Goal: Check status: Check status

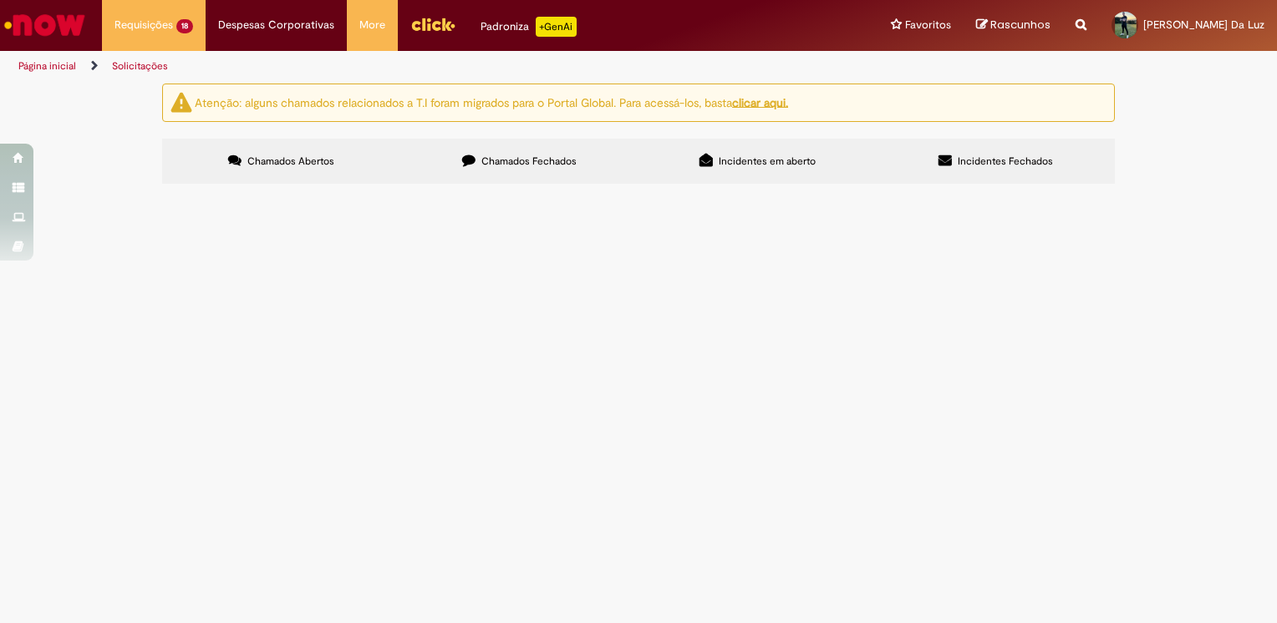
click at [0, 0] on span "Aquisição emergencial conforme proposta." at bounding box center [0, 0] width 0 height 0
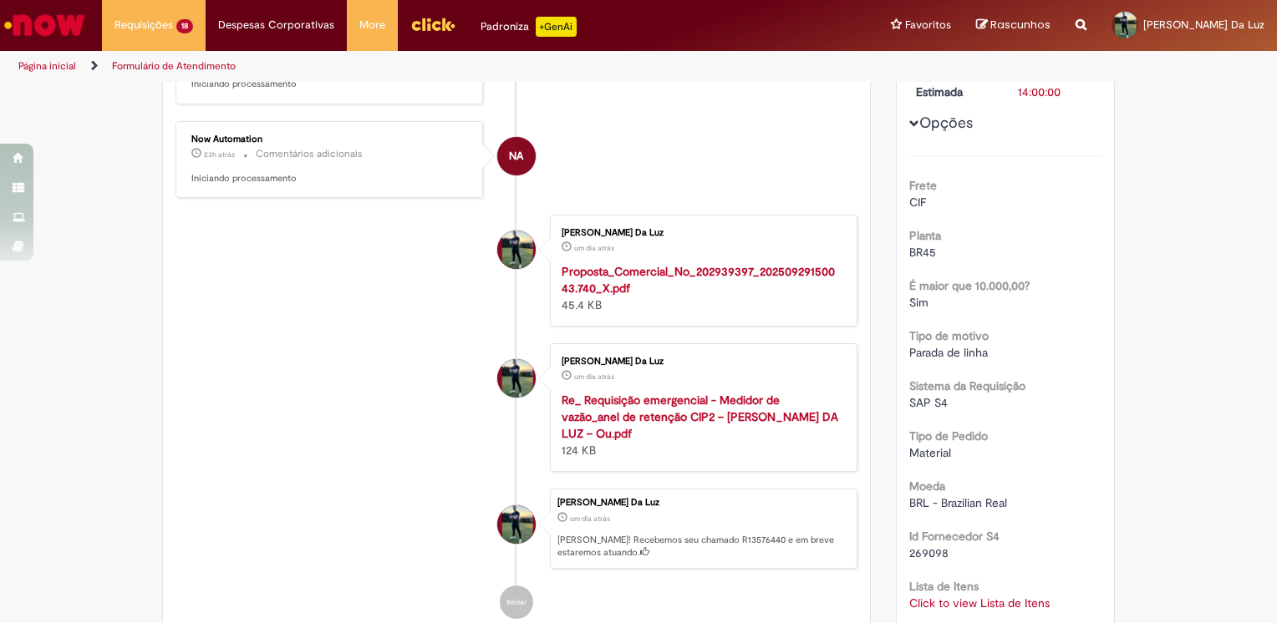
scroll to position [585, 0]
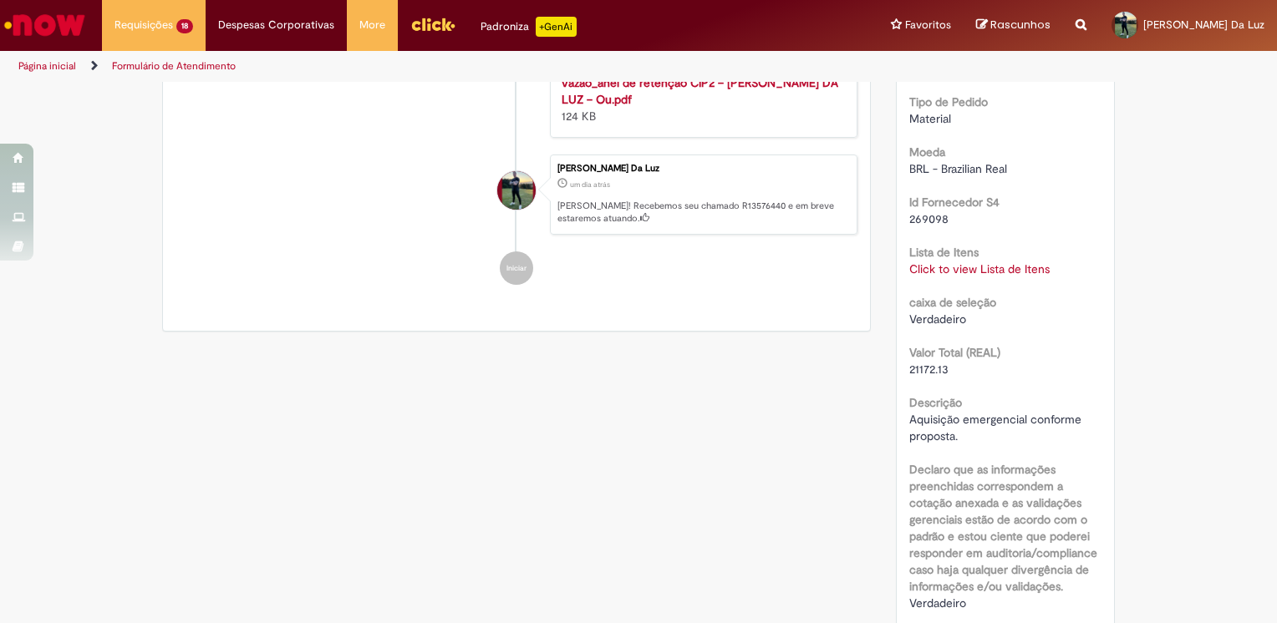
click at [965, 263] on link "Click to view Lista de Itens" at bounding box center [979, 269] width 140 height 15
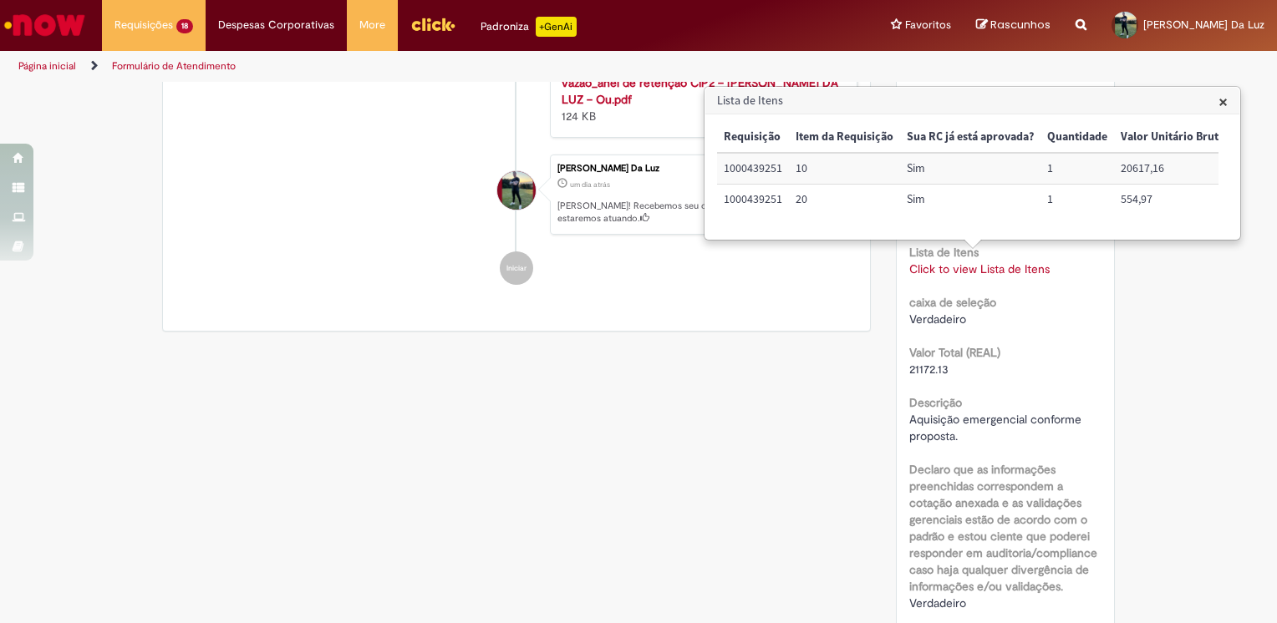
click at [737, 164] on td "1000439251" at bounding box center [753, 168] width 72 height 31
copy td "1000439251"
